Goal: Task Accomplishment & Management: Use online tool/utility

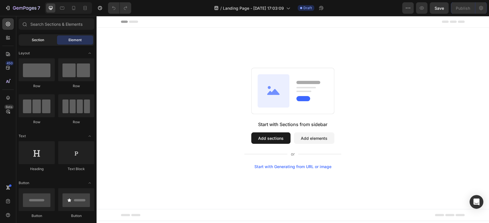
click at [43, 40] on span "Section" at bounding box center [38, 40] width 12 height 5
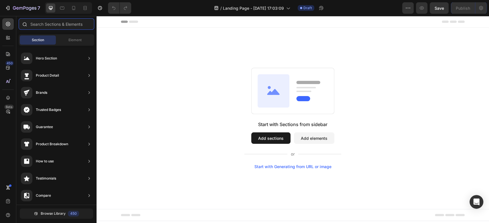
click at [69, 23] on input "text" at bounding box center [57, 23] width 76 height 11
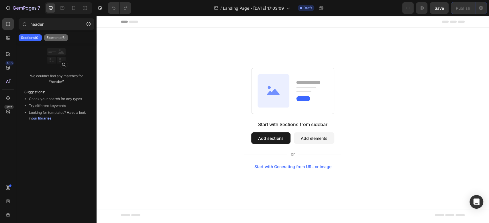
click at [62, 40] on div "Elements(6)" at bounding box center [56, 37] width 24 height 7
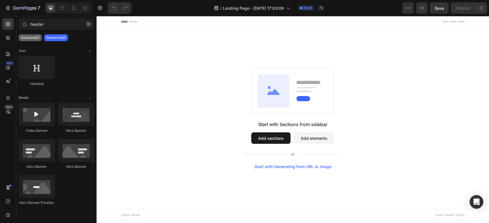
click at [30, 41] on div "Sections(0)" at bounding box center [30, 37] width 23 height 7
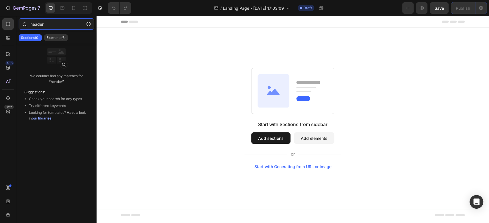
click at [38, 25] on input "header" at bounding box center [57, 23] width 76 height 11
click at [407, 7] on icon "button" at bounding box center [408, 8] width 6 height 6
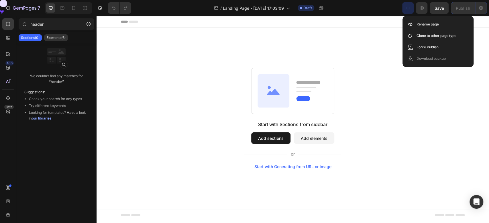
click at [407, 7] on icon "button" at bounding box center [408, 8] width 6 height 6
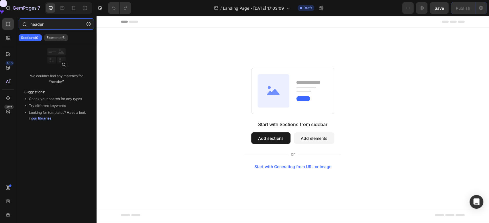
click at [37, 24] on input "header" at bounding box center [57, 23] width 76 height 11
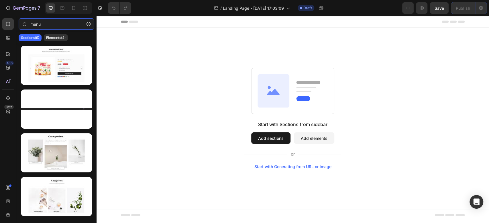
type input "menu"
click at [7, 27] on div at bounding box center [7, 23] width 11 height 11
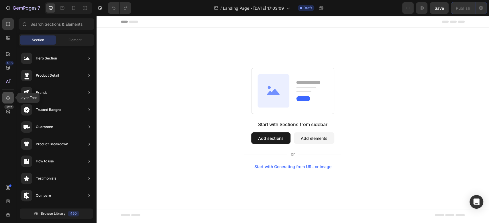
click at [11, 96] on div at bounding box center [7, 97] width 11 height 11
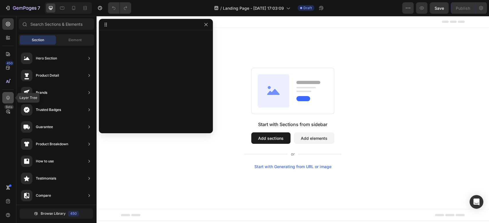
click at [8, 98] on icon at bounding box center [8, 98] width 4 height 4
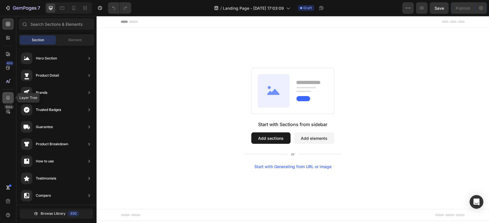
click at [8, 98] on icon at bounding box center [8, 98] width 4 height 4
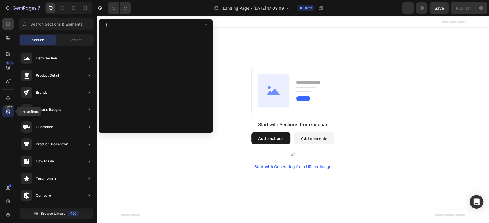
click at [7, 111] on icon at bounding box center [8, 112] width 2 height 2
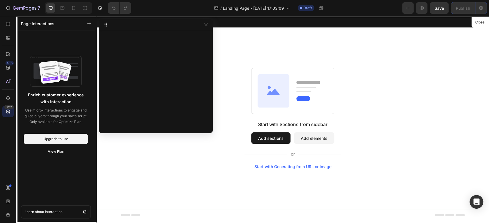
click at [205, 28] on div at bounding box center [156, 24] width 114 height 11
click at [205, 27] on button "button" at bounding box center [205, 24] width 7 height 7
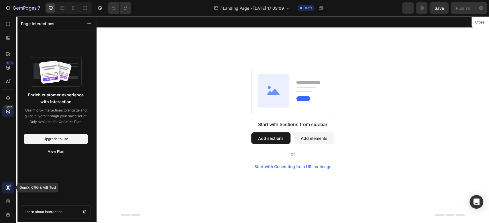
click at [7, 188] on icon at bounding box center [8, 188] width 6 height 6
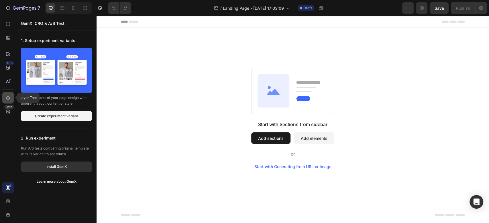
click at [8, 94] on div at bounding box center [7, 97] width 11 height 11
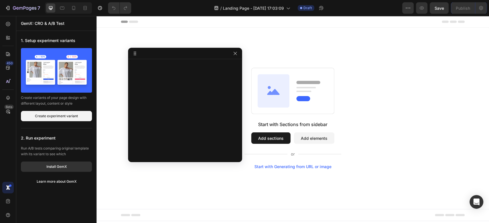
drag, startPoint x: 106, startPoint y: 25, endPoint x: 139, endPoint y: 60, distance: 48.0
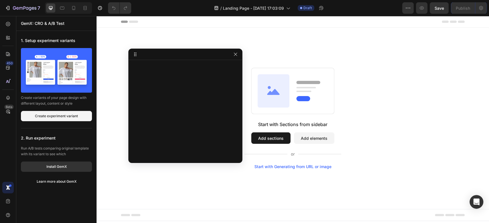
click at [174, 95] on div at bounding box center [185, 109] width 114 height 94
click at [176, 97] on div at bounding box center [185, 109] width 114 height 94
click at [236, 55] on icon "button" at bounding box center [235, 54] width 5 height 5
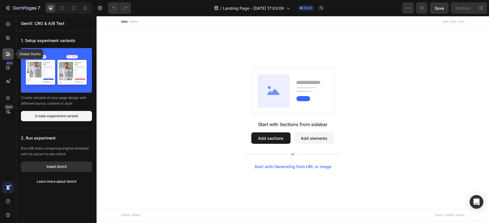
click at [12, 56] on div at bounding box center [7, 53] width 11 height 11
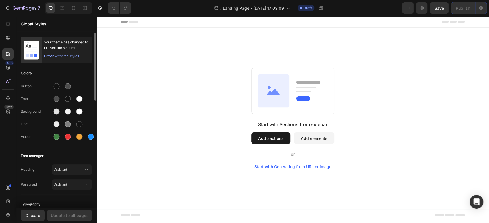
drag, startPoint x: 60, startPoint y: 55, endPoint x: 56, endPoint y: 58, distance: 5.4
click at [56, 58] on div "Preview theme styles" at bounding box center [61, 56] width 35 height 6
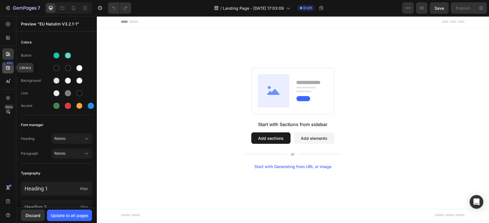
click at [9, 66] on div "450" at bounding box center [7, 67] width 11 height 11
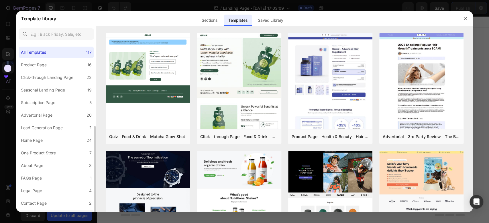
scroll to position [47, 0]
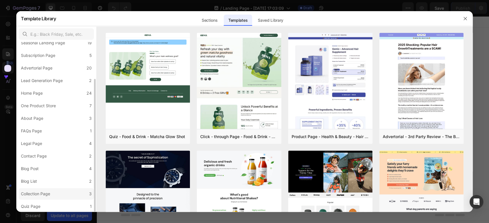
click at [48, 194] on div "Collection Page" at bounding box center [35, 194] width 29 height 7
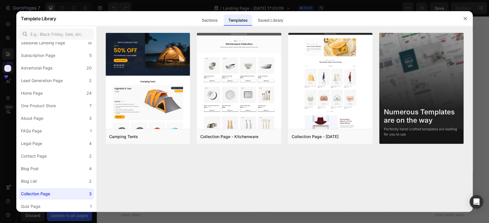
click at [480, 107] on div at bounding box center [244, 111] width 489 height 223
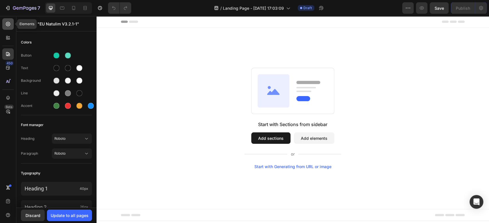
click at [11, 22] on div at bounding box center [7, 23] width 11 height 11
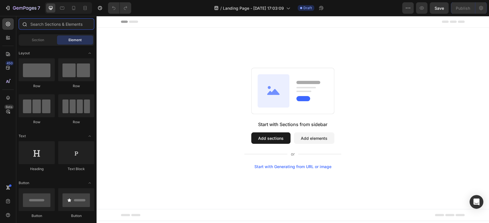
click at [42, 24] on input "text" at bounding box center [57, 23] width 76 height 11
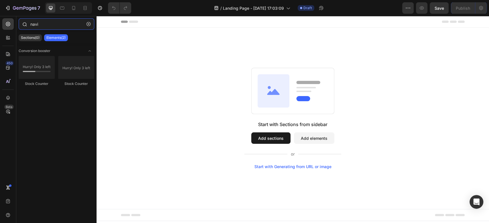
click at [41, 27] on input "navi" at bounding box center [57, 23] width 76 height 11
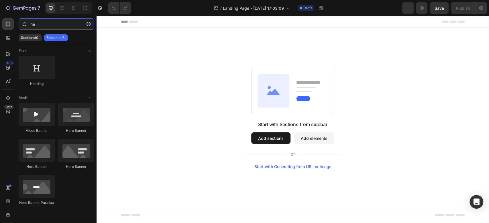
type input "h"
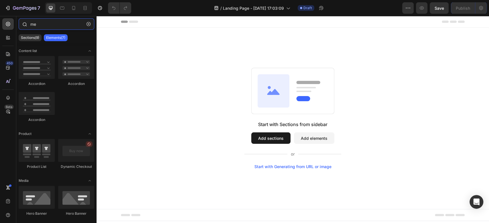
type input "m"
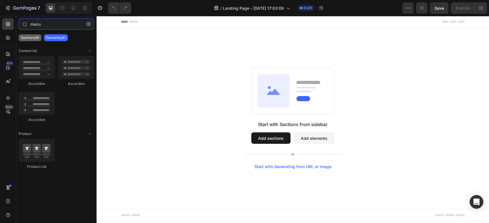
type input "menu"
click at [34, 36] on p "Sections(9)" at bounding box center [30, 37] width 18 height 5
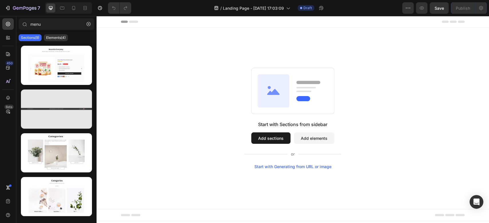
click at [65, 121] on div at bounding box center [56, 109] width 71 height 39
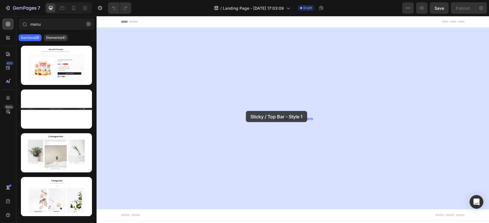
drag, startPoint x: 161, startPoint y: 137, endPoint x: 246, endPoint y: 111, distance: 88.6
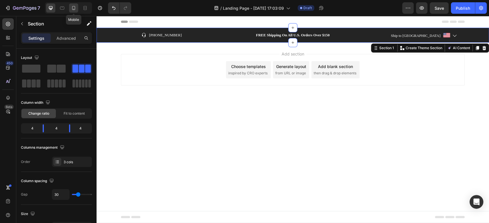
click at [72, 8] on icon at bounding box center [74, 8] width 6 height 6
type input "0"
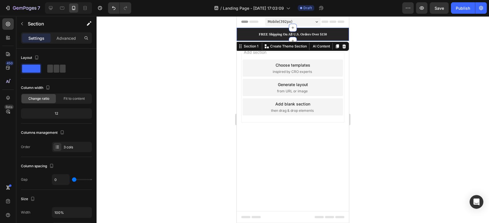
click at [247, 29] on div "Icon [PHONE_NUMBER] Text block Row FREE Shipping On All U.S. Orders Over $150 T…" at bounding box center [292, 34] width 112 height 13
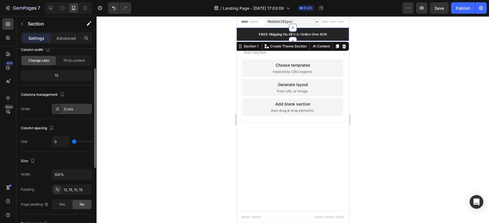
drag, startPoint x: 58, startPoint y: 110, endPoint x: 71, endPoint y: 111, distance: 12.7
click at [74, 111] on div "3 cols" at bounding box center [72, 109] width 40 height 10
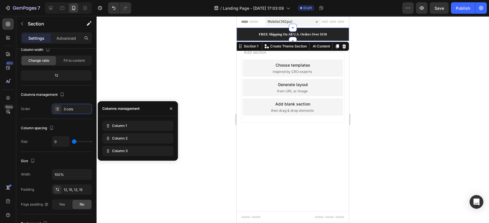
drag, startPoint x: 375, startPoint y: 144, endPoint x: 296, endPoint y: 67, distance: 110.7
click at [127, 126] on div "Column 1" at bounding box center [137, 126] width 71 height 10
click at [124, 129] on div "Column 1" at bounding box center [137, 126] width 71 height 10
click at [121, 137] on span "Column 2" at bounding box center [119, 138] width 15 height 5
click at [62, 109] on div "3 cols" at bounding box center [72, 109] width 40 height 10
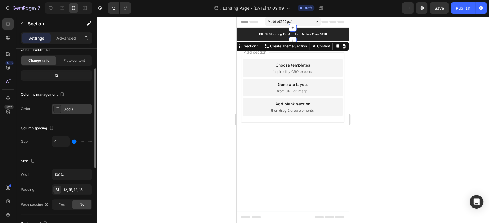
click at [55, 108] on icon at bounding box center [57, 109] width 5 height 5
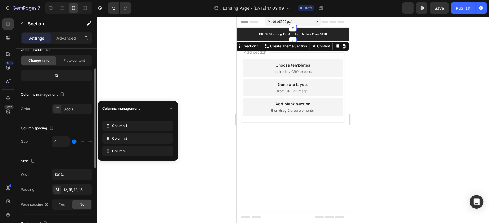
click at [27, 108] on div "Order" at bounding box center [25, 108] width 9 height 5
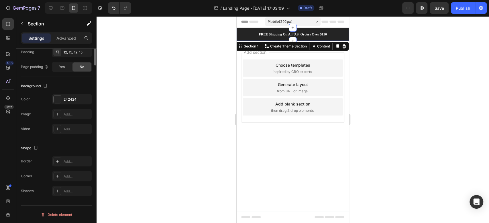
scroll to position [0, 0]
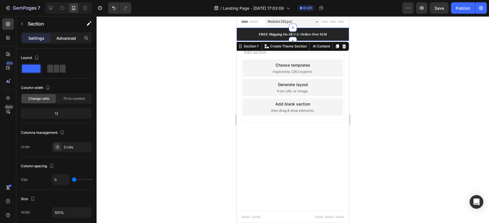
click at [66, 41] on p "Advanced" at bounding box center [65, 38] width 19 height 6
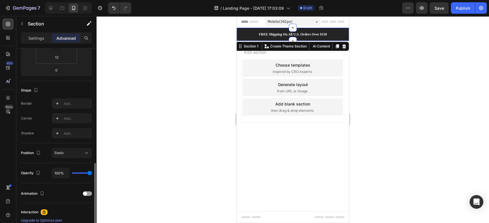
scroll to position [153, 0]
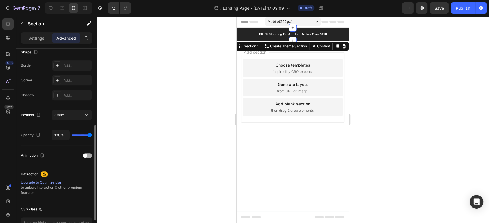
click at [87, 156] on div at bounding box center [87, 155] width 9 height 5
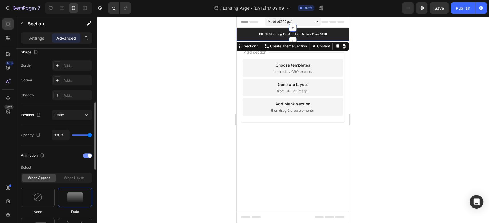
click at [87, 156] on div at bounding box center [87, 155] width 9 height 5
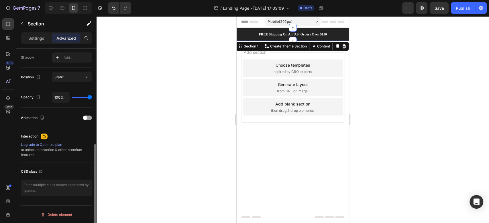
scroll to position [0, 0]
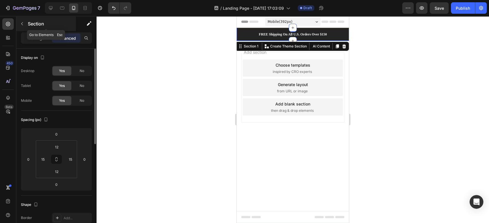
click at [23, 24] on icon "button" at bounding box center [22, 23] width 5 height 5
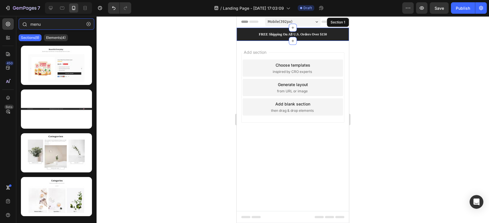
click at [55, 27] on input "menu" at bounding box center [57, 23] width 76 height 11
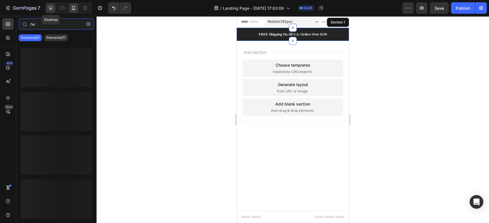
type input "h"
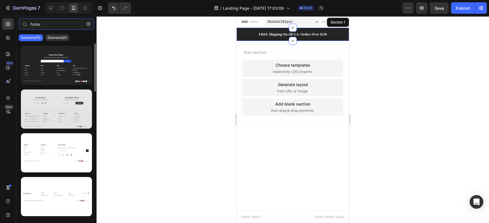
type input "foote"
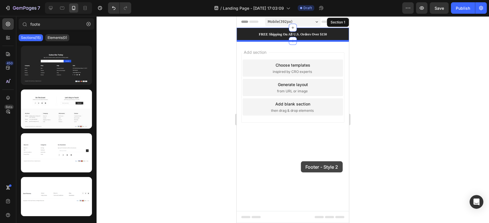
drag, startPoint x: 269, startPoint y: 150, endPoint x: 301, endPoint y: 161, distance: 33.3
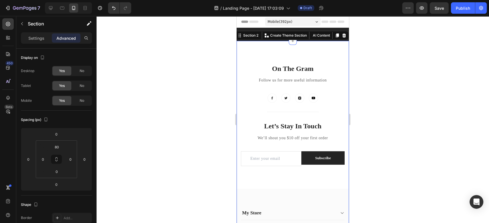
click at [289, 49] on div "On The Gram Heading Follow us for more useful information Text block Image Imag…" at bounding box center [292, 180] width 112 height 278
drag, startPoint x: 243, startPoint y: 23, endPoint x: 305, endPoint y: 45, distance: 65.0
click at [405, 7] on icon "button" at bounding box center [408, 8] width 6 height 6
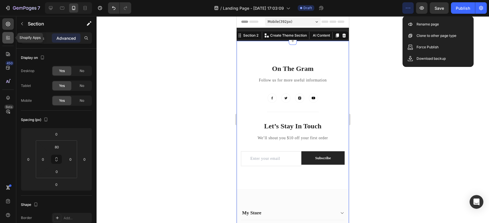
click at [3, 37] on div at bounding box center [7, 37] width 11 height 11
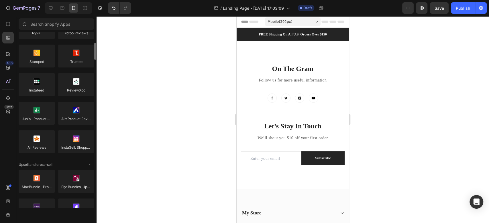
scroll to position [191, 0]
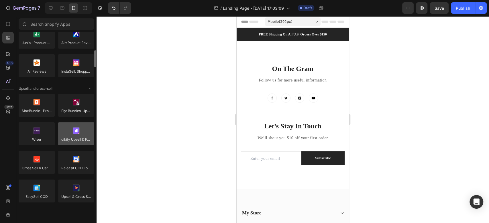
drag, startPoint x: 69, startPoint y: 149, endPoint x: 74, endPoint y: 139, distance: 10.4
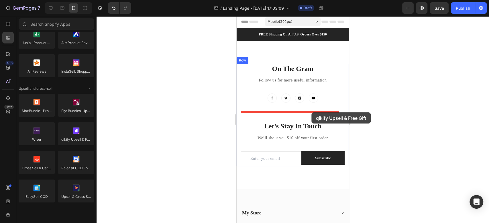
drag, startPoint x: 310, startPoint y: 155, endPoint x: 309, endPoint y: 112, distance: 43.2
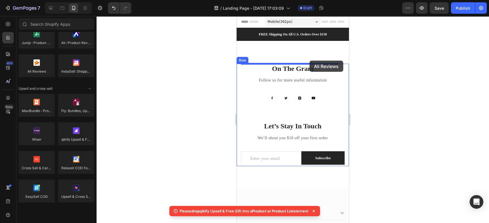
drag, startPoint x: 280, startPoint y: 86, endPoint x: 307, endPoint y: 61, distance: 36.7
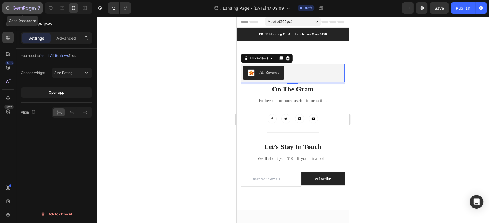
click at [9, 6] on icon "button" at bounding box center [8, 8] width 6 height 6
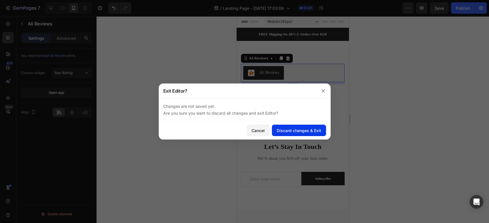
click at [295, 132] on div "Discard changes & Exit" at bounding box center [299, 131] width 44 height 6
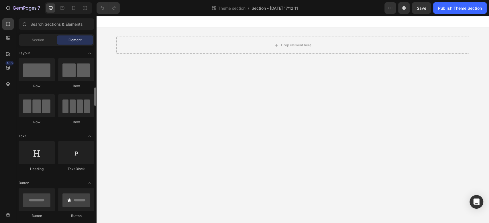
scroll to position [76, 0]
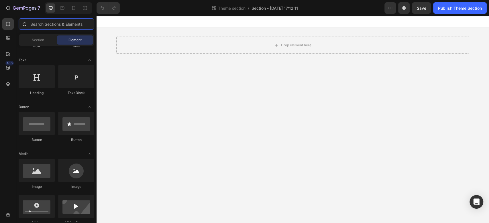
click at [52, 25] on input "text" at bounding box center [57, 23] width 76 height 11
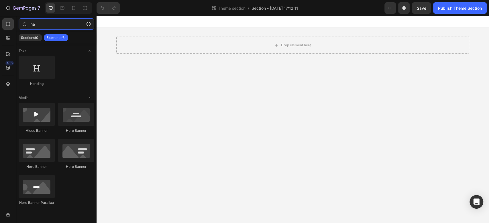
type input "h"
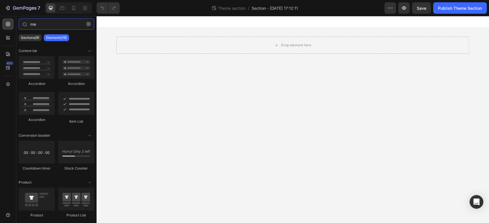
type input "m"
